Goal: Communication & Community: Ask a question

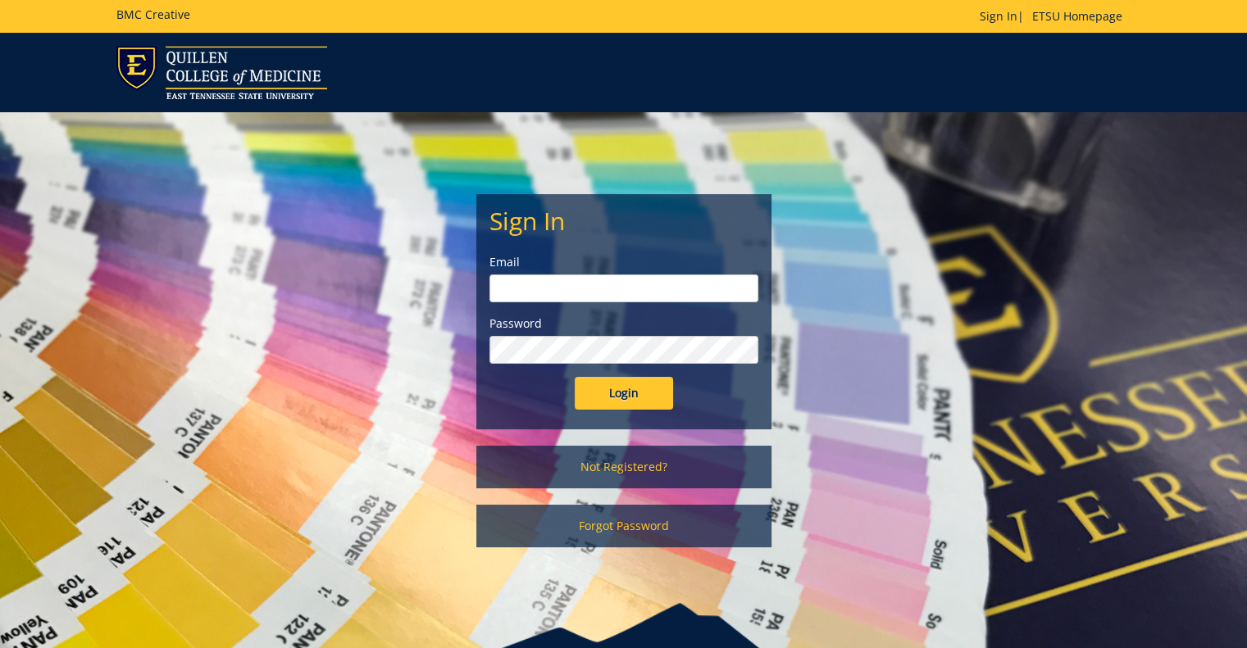
click at [666, 298] on input "email" at bounding box center [623, 289] width 269 height 28
type input "[PERSON_NAME][EMAIL_ADDRESS][DOMAIN_NAME]"
click at [575, 377] on input "Login" at bounding box center [624, 393] width 98 height 33
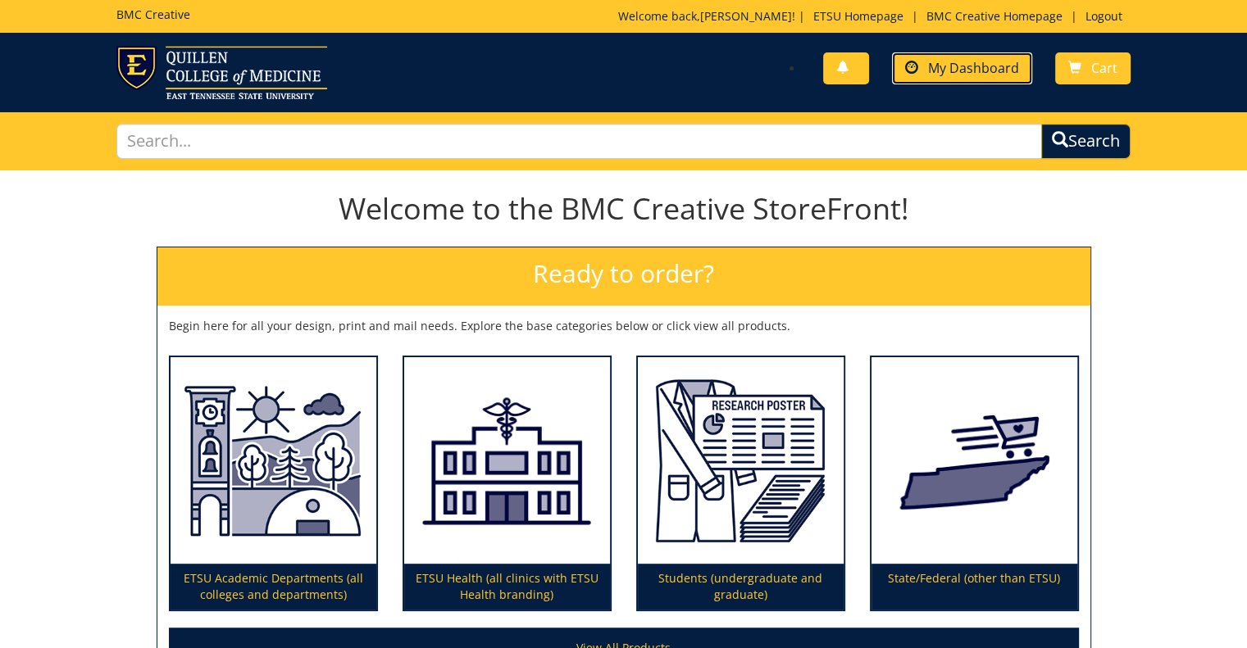
click at [979, 71] on span "My Dashboard" at bounding box center [973, 68] width 91 height 18
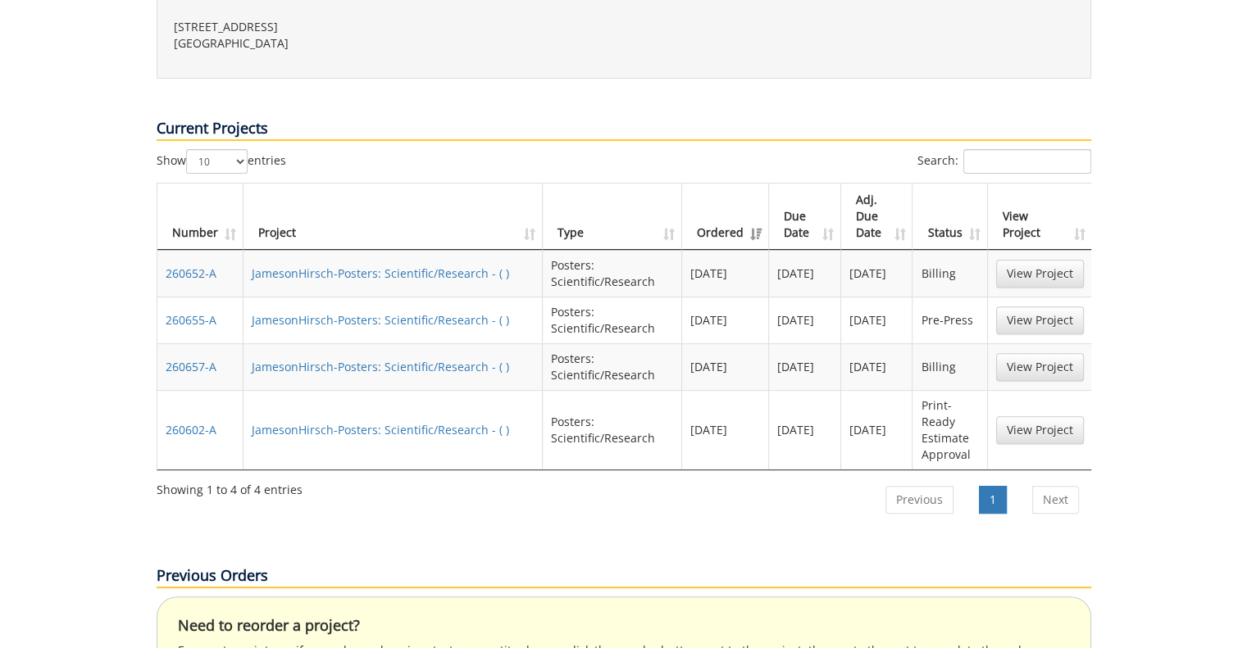
scroll to position [574, 0]
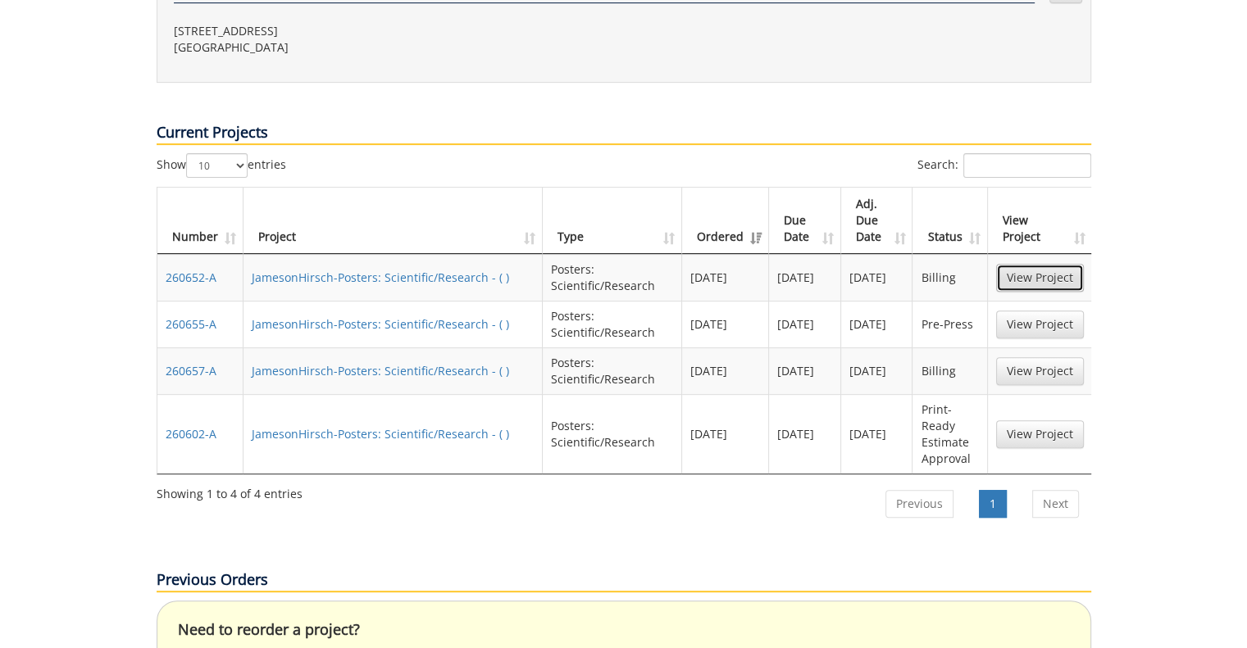
click at [1055, 264] on link "View Project" at bounding box center [1040, 278] width 88 height 28
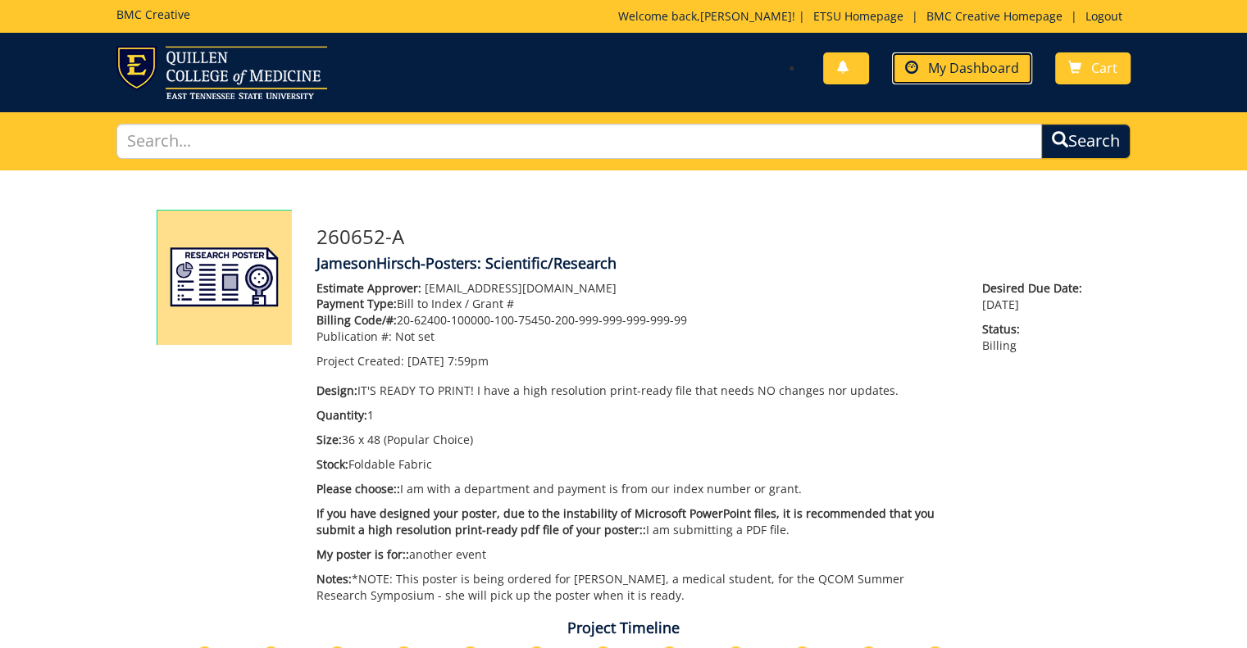
click at [944, 64] on span "My Dashboard" at bounding box center [973, 68] width 91 height 18
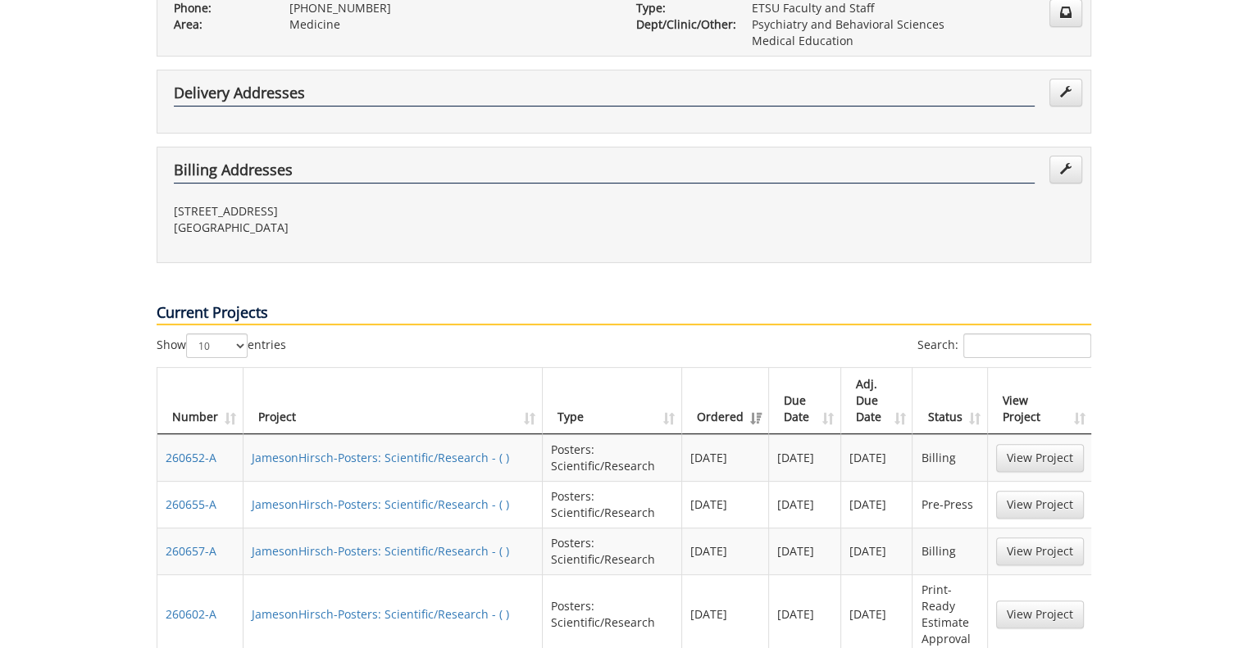
scroll to position [410, 0]
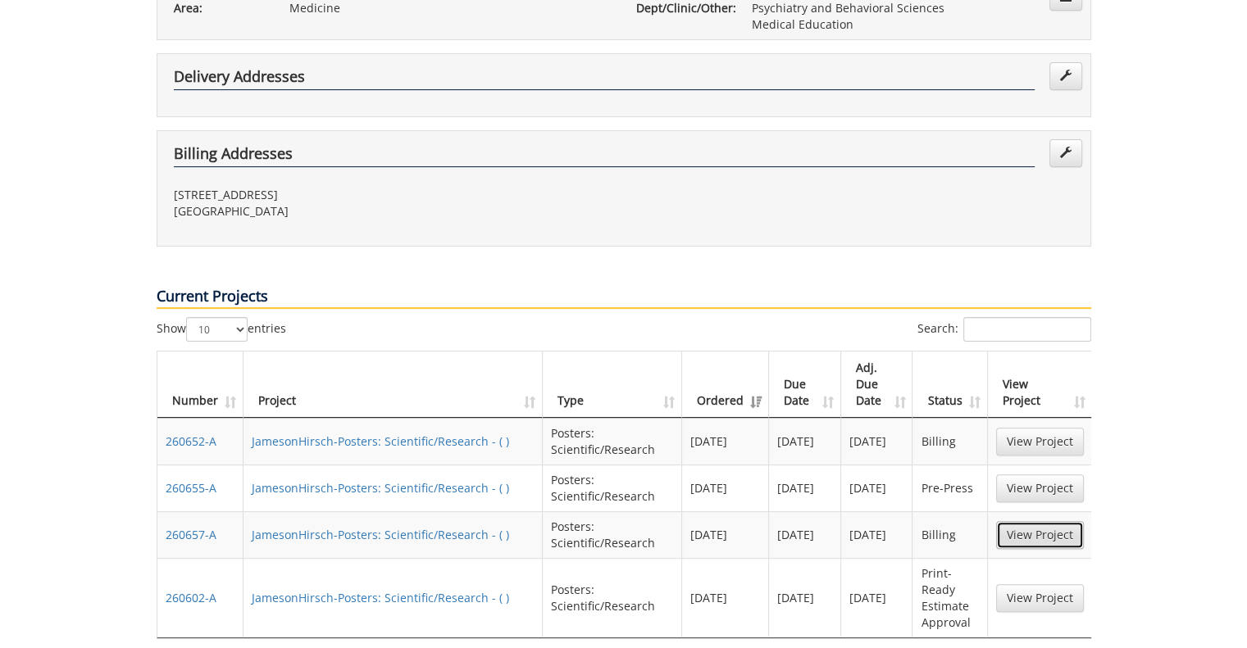
click at [1039, 521] on link "View Project" at bounding box center [1040, 535] width 88 height 28
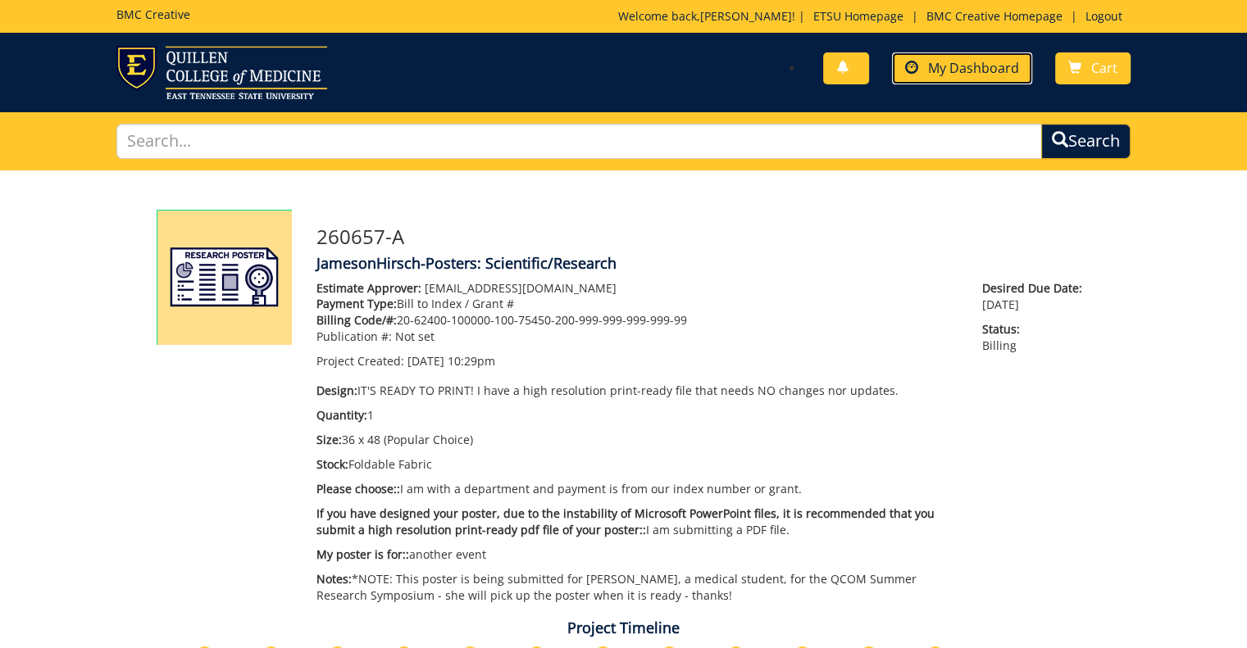
click at [938, 78] on link "My Dashboard" at bounding box center [962, 68] width 140 height 32
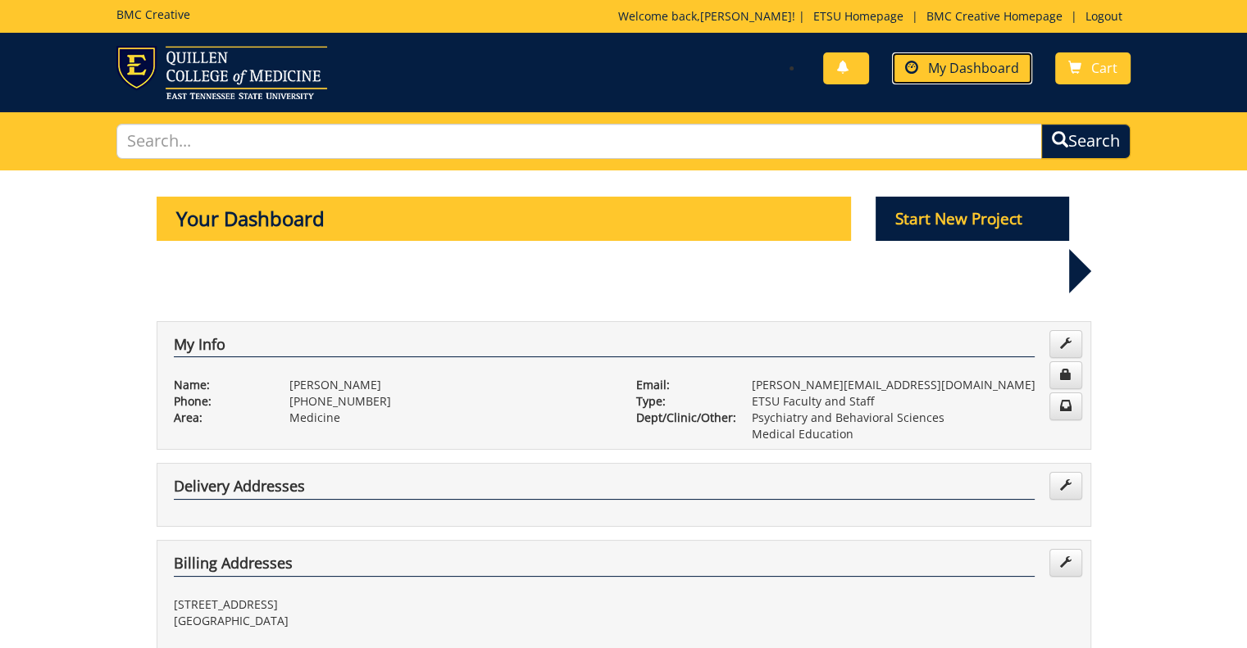
click at [985, 60] on span "My Dashboard" at bounding box center [973, 68] width 91 height 18
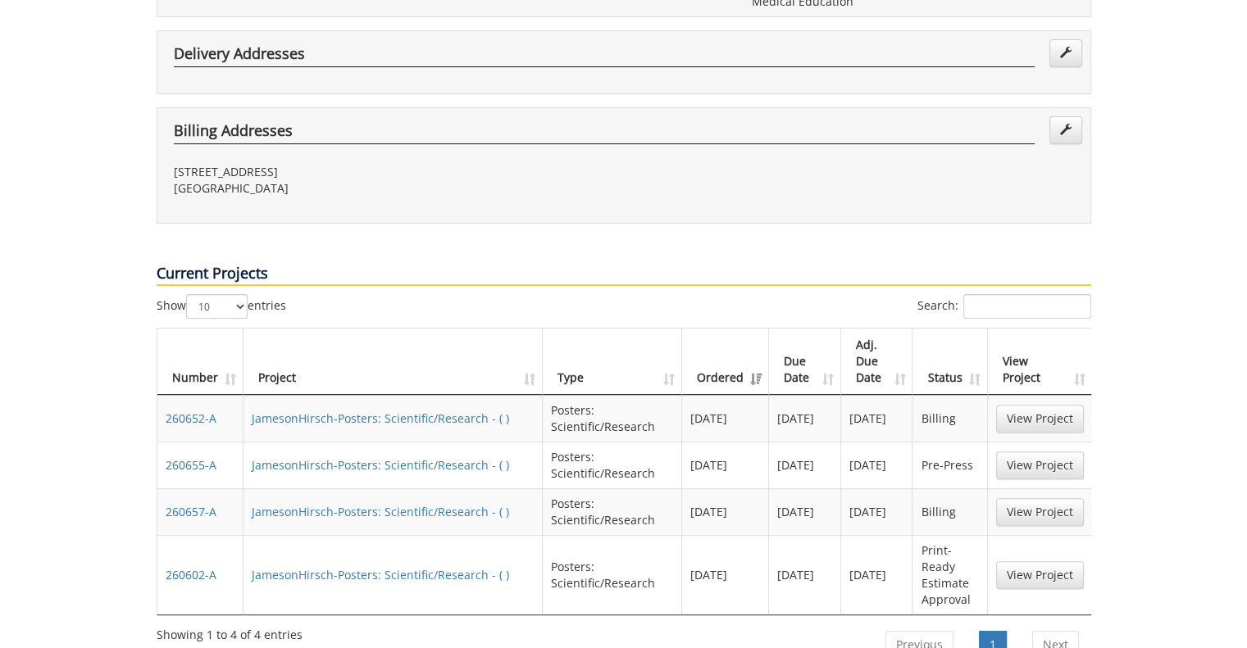
scroll to position [492, 0]
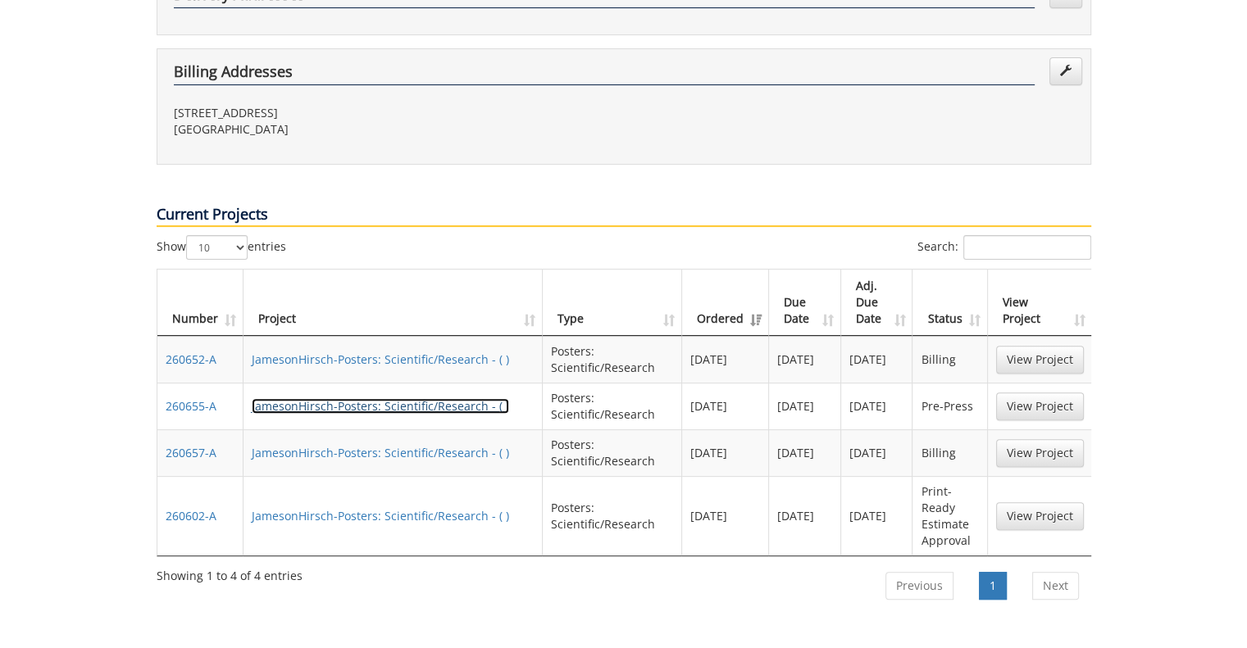
click at [436, 398] on link "JamesonHirsch-Posters: Scientific/Research - ( )" at bounding box center [380, 406] width 257 height 16
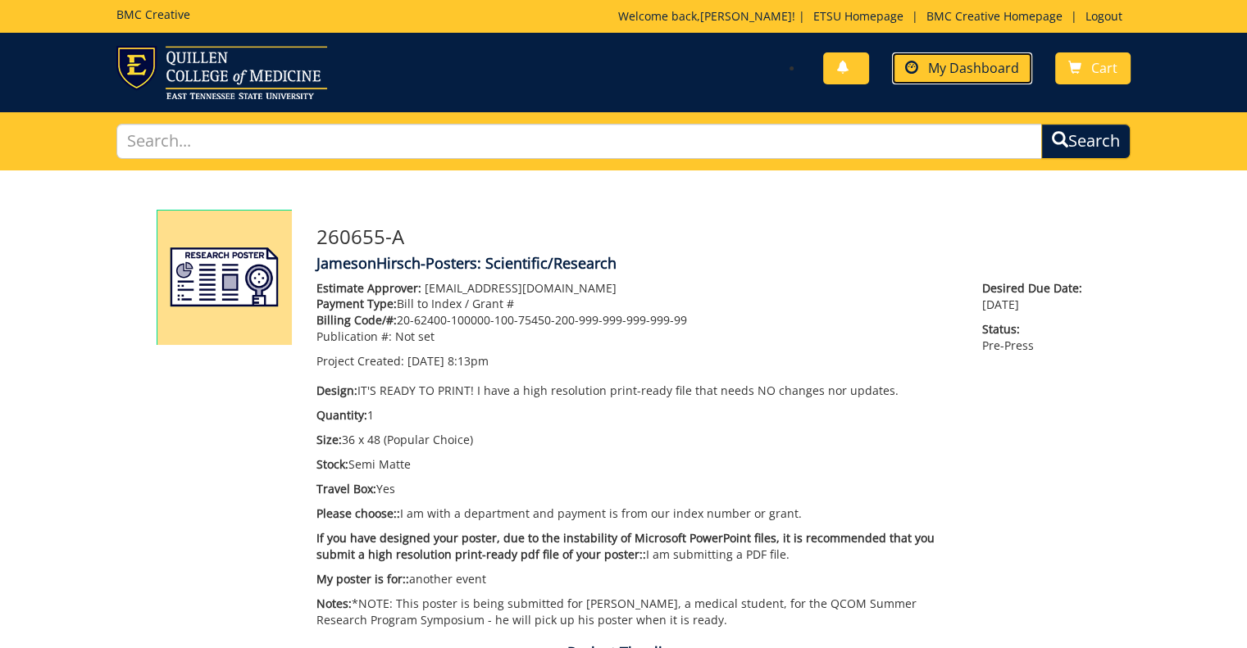
click at [963, 70] on span "My Dashboard" at bounding box center [973, 68] width 91 height 18
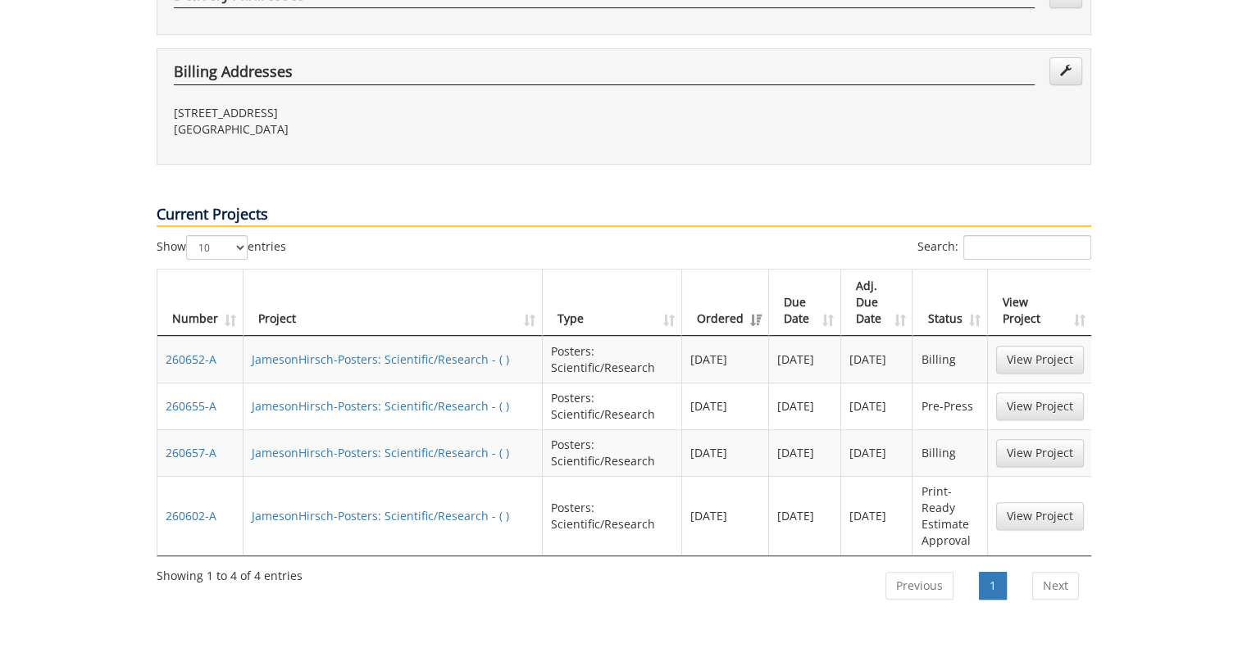
scroll to position [574, 0]
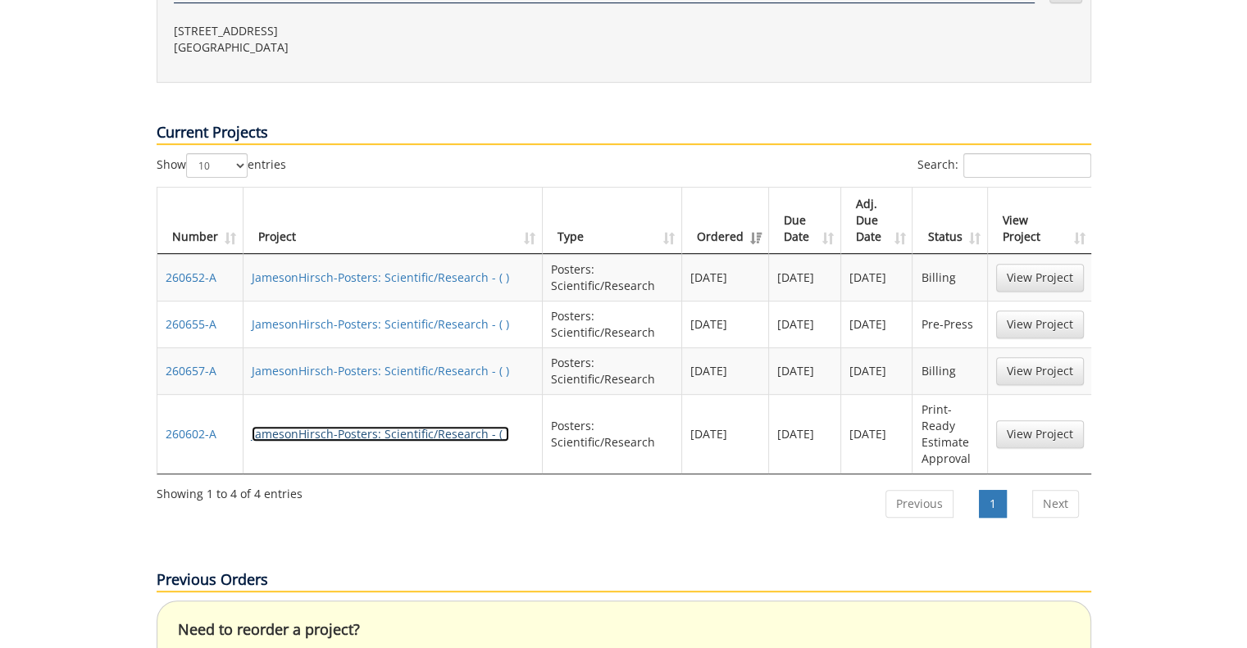
click at [451, 426] on link "JamesonHirsch-Posters: Scientific/Research - ( )" at bounding box center [380, 434] width 257 height 16
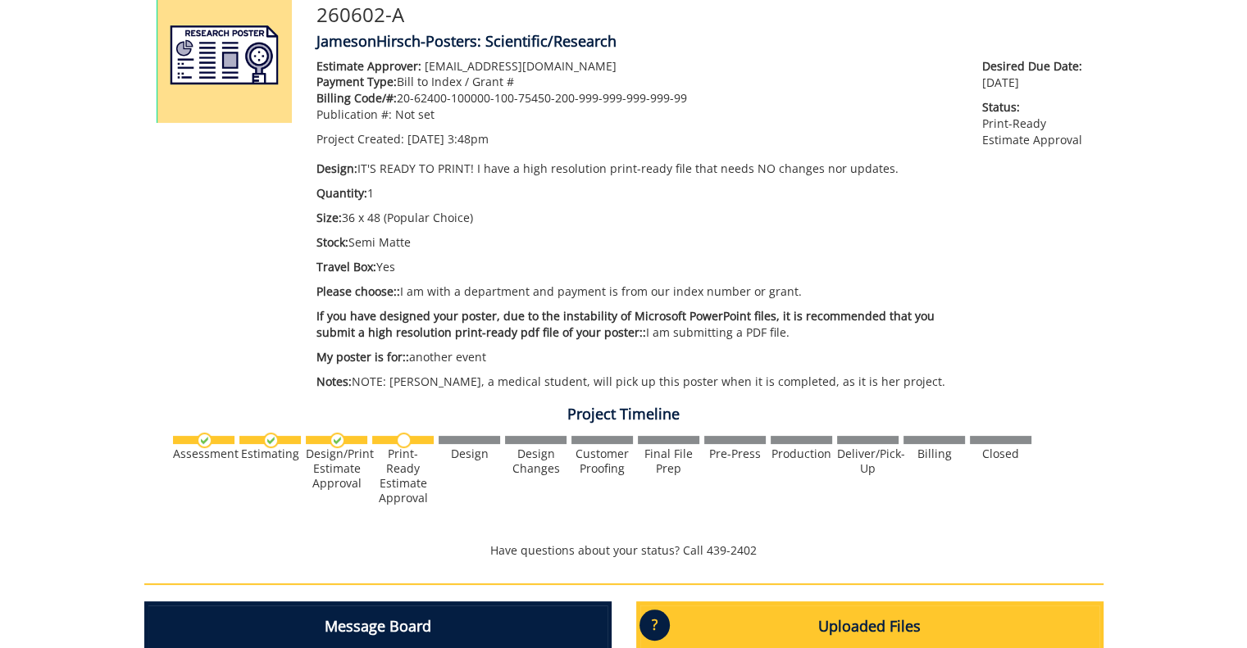
scroll to position [574, 0]
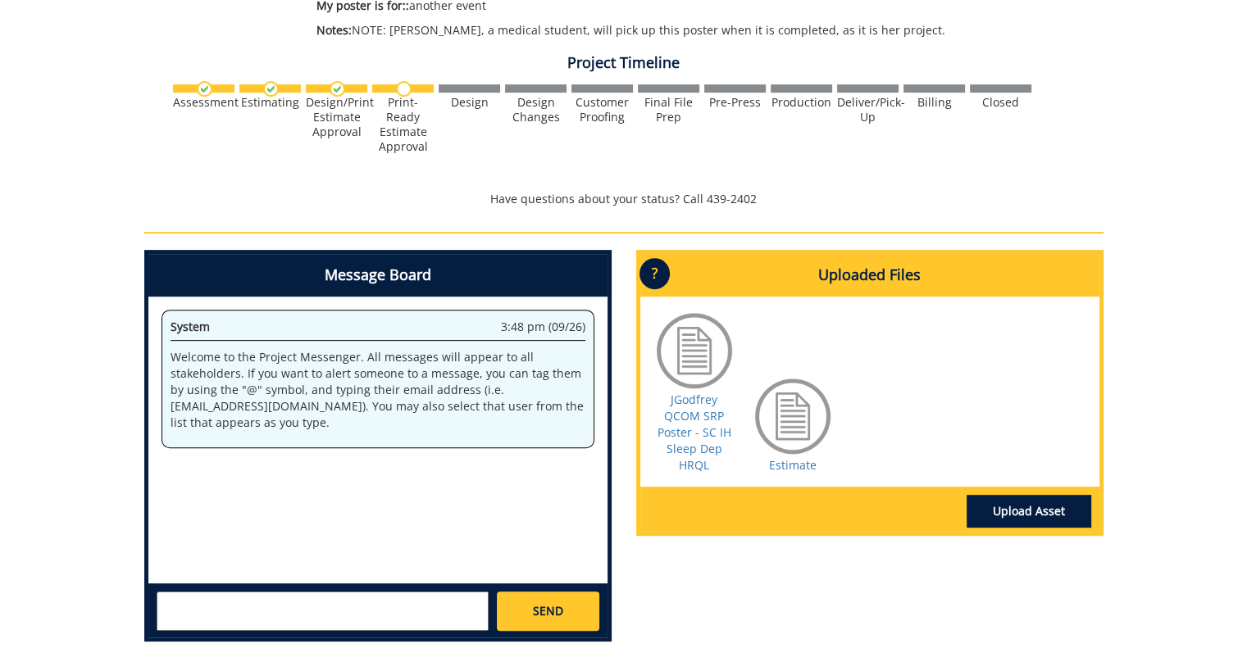
click at [397, 607] on textarea at bounding box center [323, 611] width 332 height 39
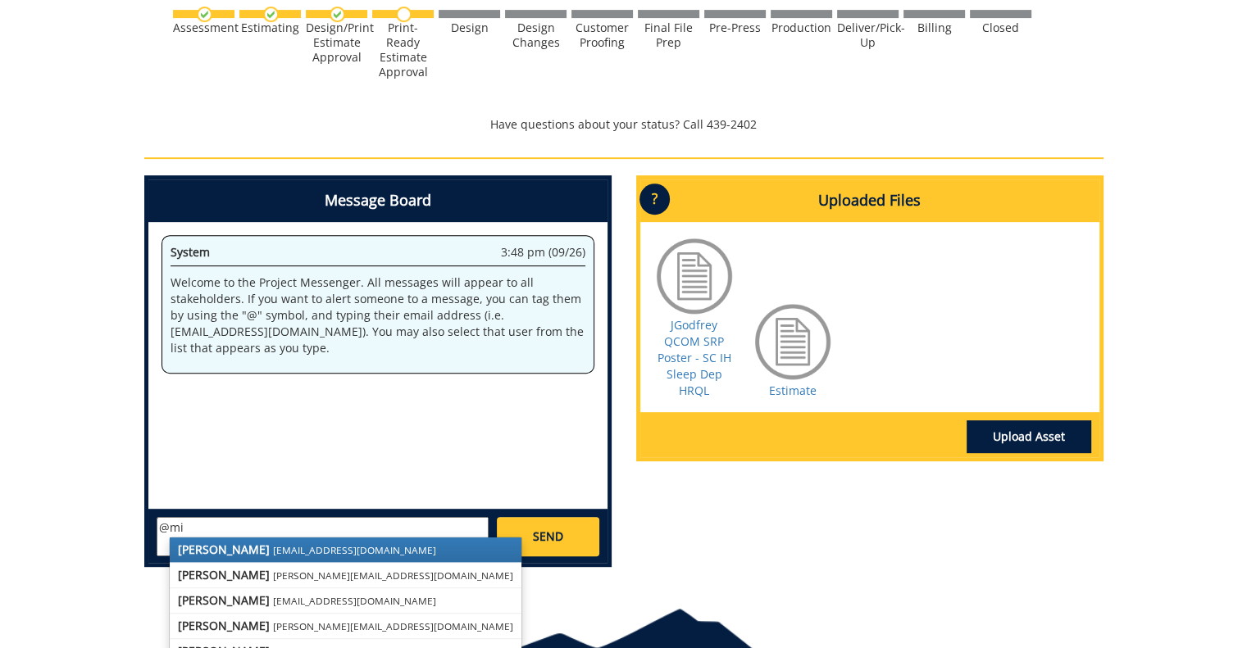
scroll to position [738, 0]
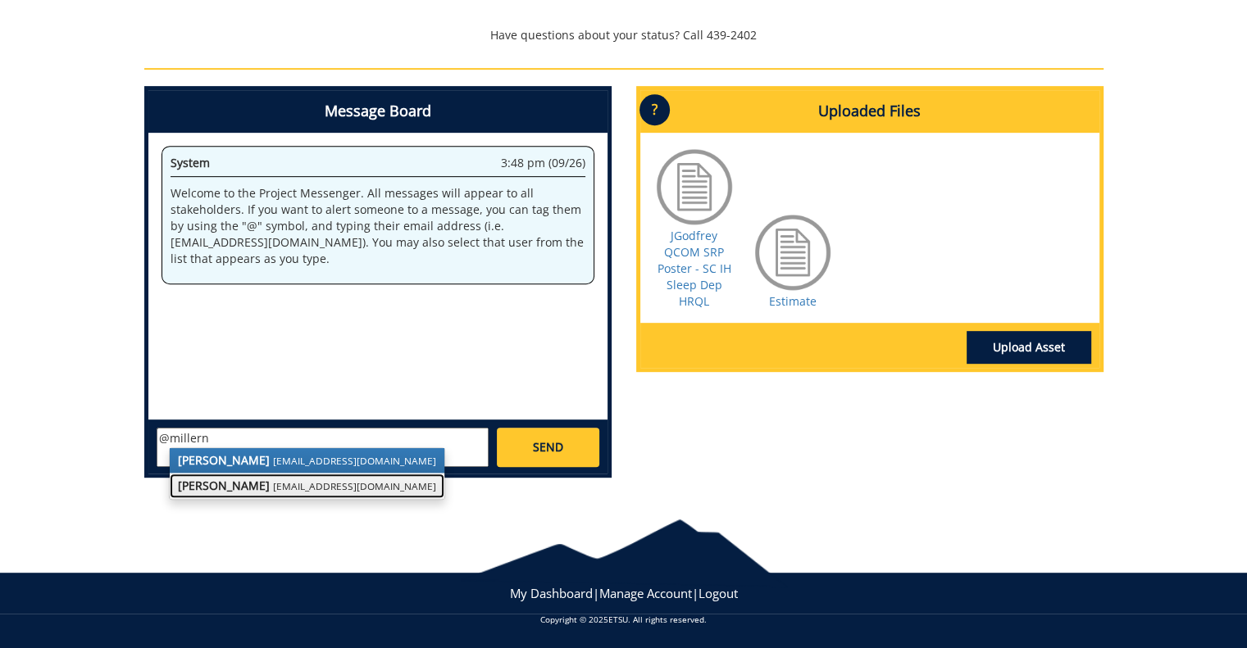
click at [311, 484] on small "millerna2@etsu.edu" at bounding box center [354, 485] width 163 height 13
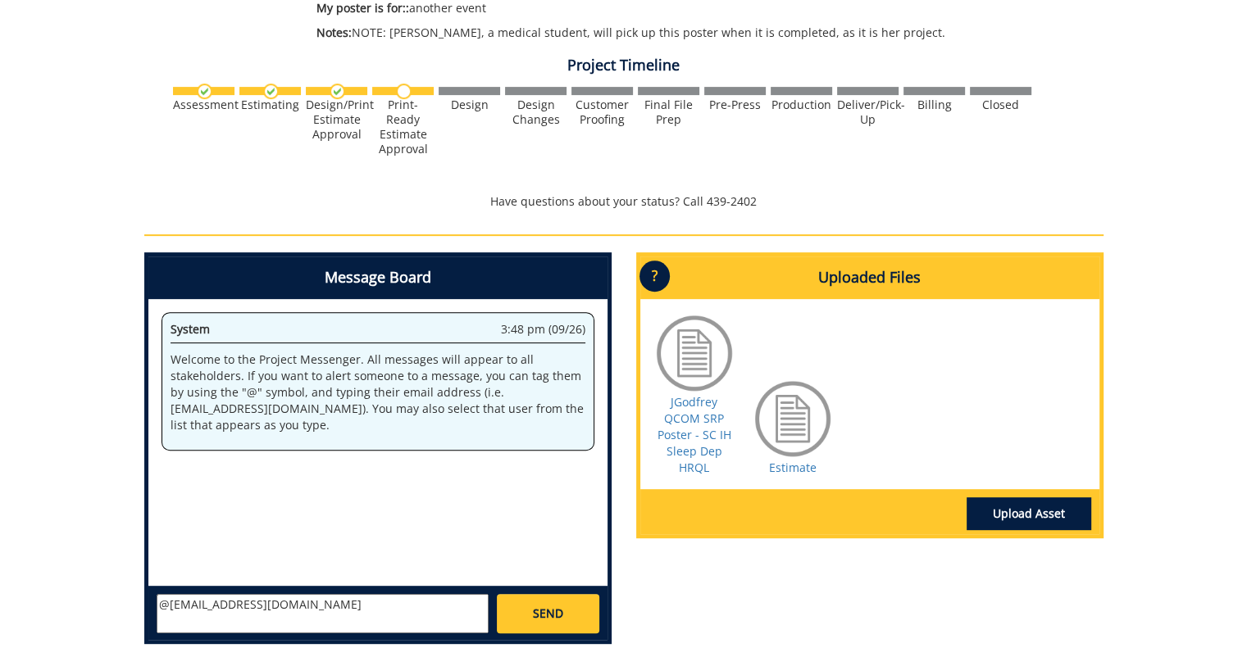
scroll to position [656, 0]
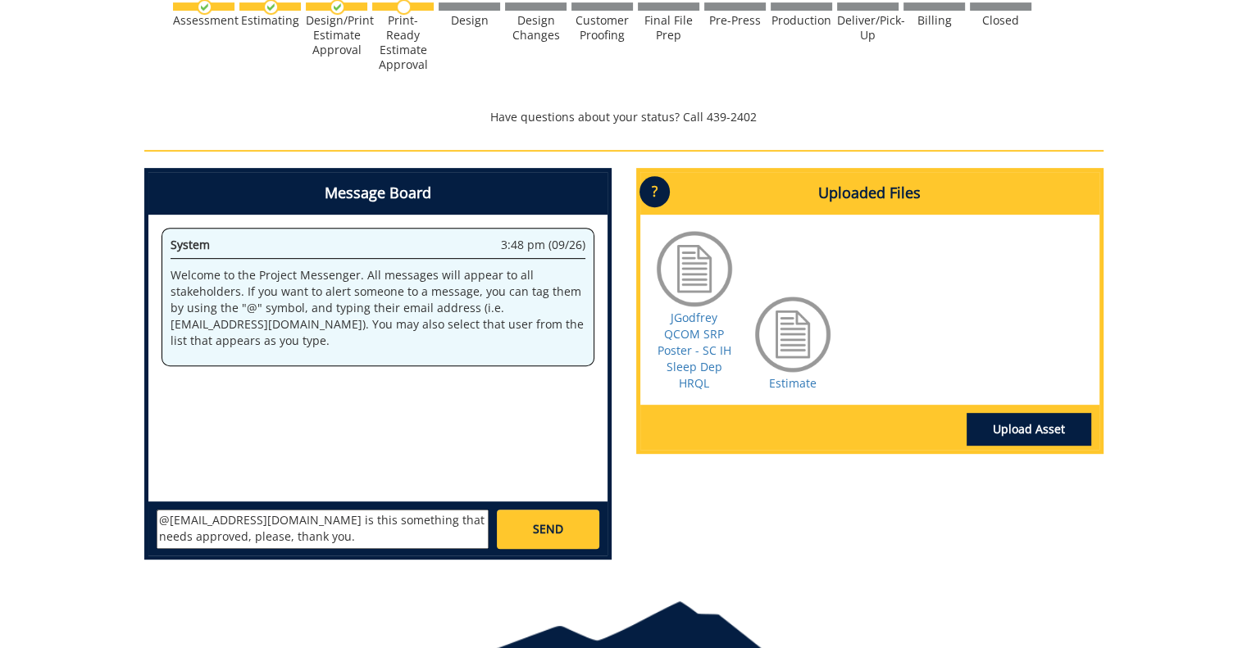
type textarea "@millerna2@etsu.edu is this something that needs approved, please, thank you."
click at [563, 526] on link "SEND" at bounding box center [548, 529] width 102 height 39
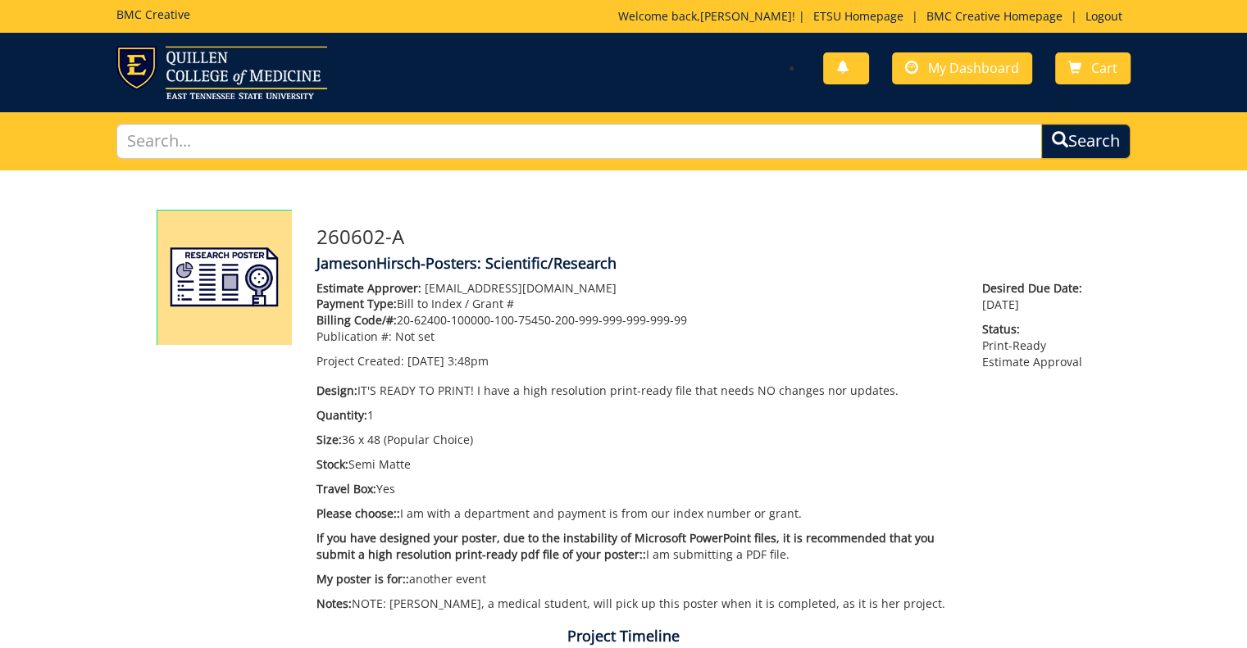
scroll to position [0, 0]
click at [995, 54] on link "My Dashboard" at bounding box center [962, 68] width 140 height 32
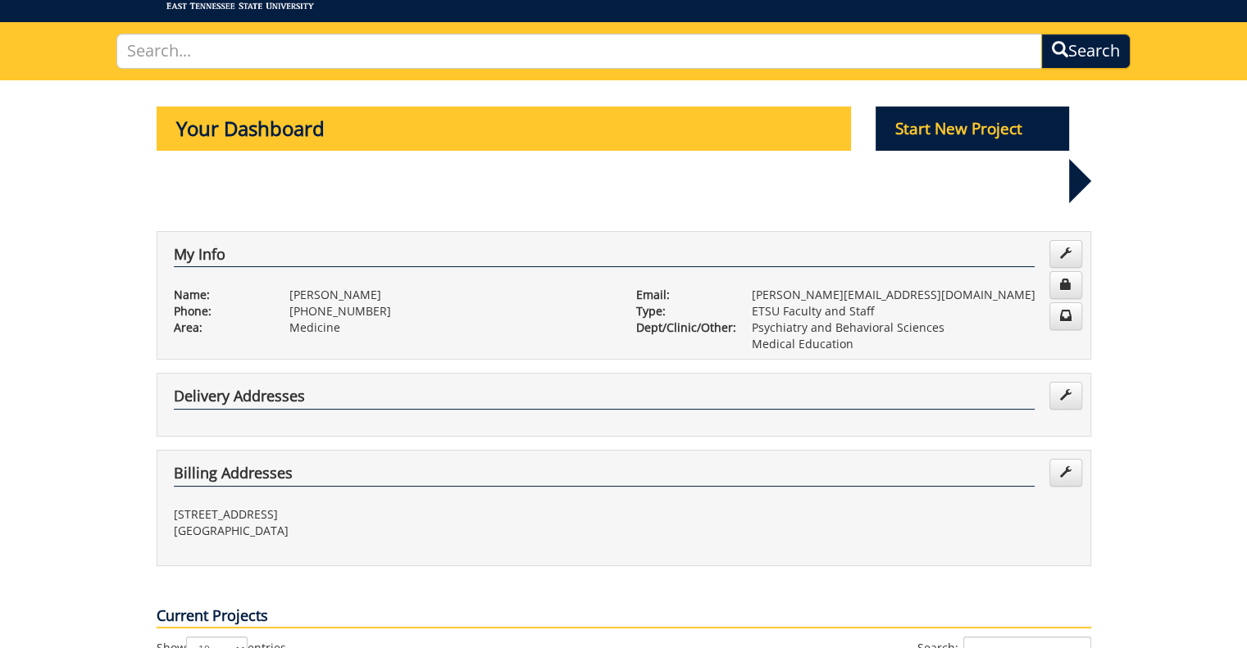
scroll to position [82, 0]
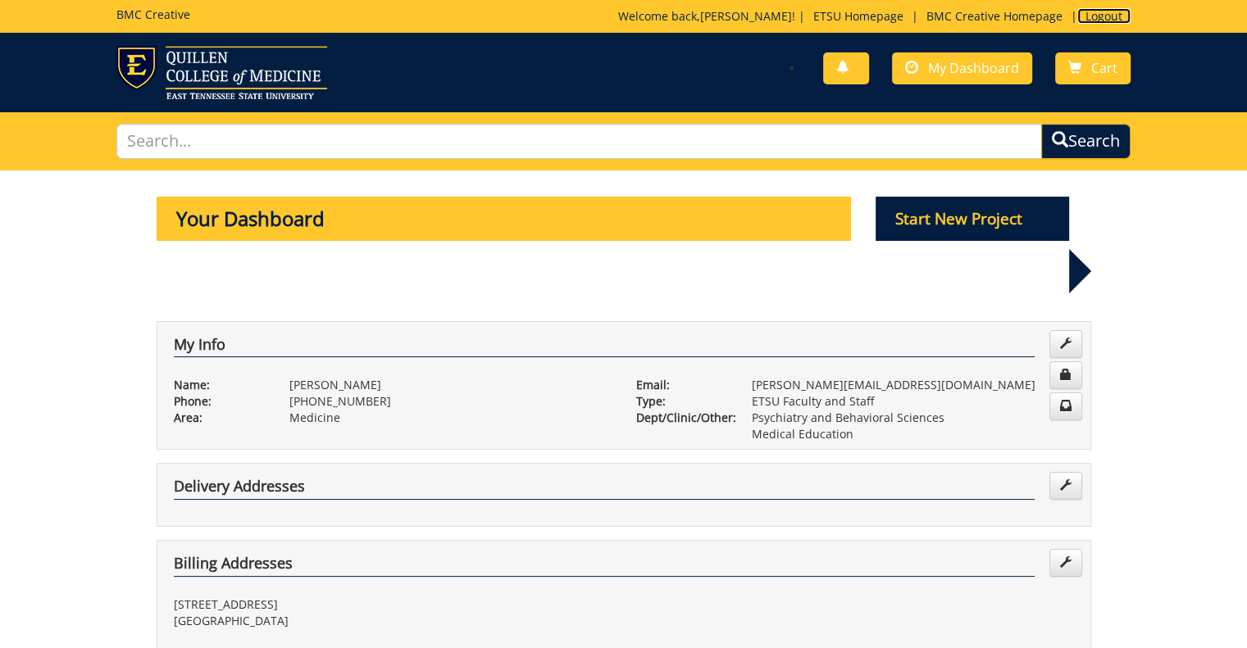
click at [1102, 19] on link "Logout" at bounding box center [1103, 16] width 53 height 16
